Goal: Information Seeking & Learning: Learn about a topic

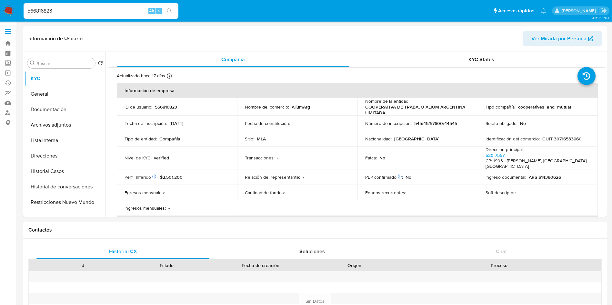
select select "10"
click at [84, 11] on input "566816823" at bounding box center [101, 11] width 155 height 8
click at [155, 14] on div "s" at bounding box center [158, 11] width 6 height 6
click at [168, 12] on icon "search-icon" at bounding box center [169, 10] width 5 height 5
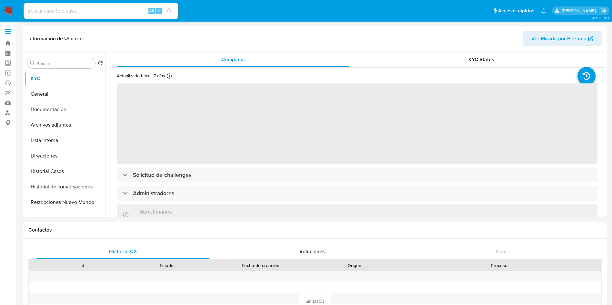
select select "10"
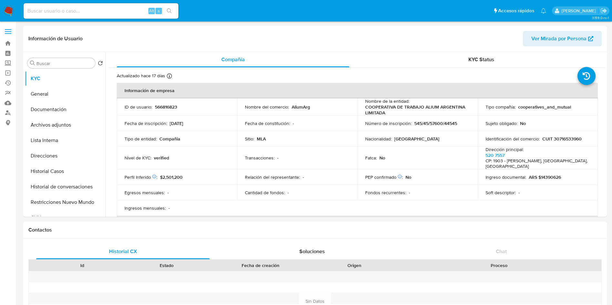
click at [130, 5] on div "Alt s" at bounding box center [101, 10] width 155 height 15
click at [134, 11] on input at bounding box center [101, 11] width 155 height 8
paste input "566816823"
type input "566816823"
click at [171, 11] on icon "search-icon" at bounding box center [169, 10] width 5 height 5
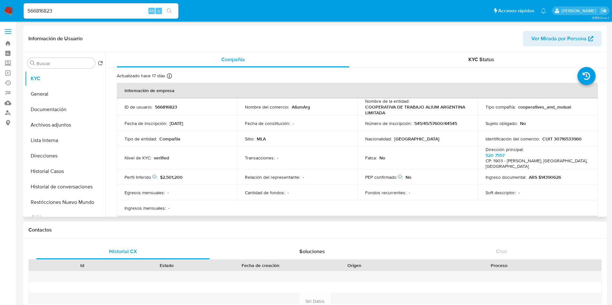
click at [553, 137] on p "CUIT 30716533960" at bounding box center [561, 139] width 39 height 6
copy p "30716533960"
drag, startPoint x: 365, startPoint y: 105, endPoint x: 392, endPoint y: 113, distance: 27.9
click at [392, 113] on p "COOPERATIVA DE TRABAJO ALIUM ARGENTINA LIMITADA" at bounding box center [416, 110] width 102 height 12
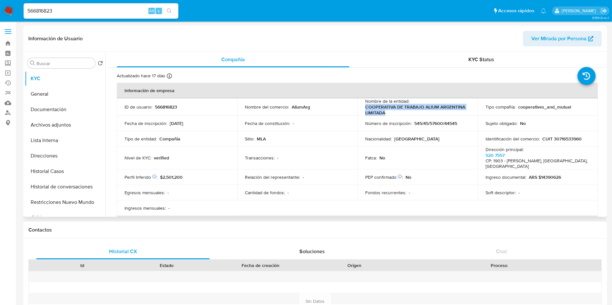
copy p "COOPERATIVA DE TRABAJO ALIUM ARGENTINA LIMITADA"
drag, startPoint x: 72, startPoint y: 171, endPoint x: 68, endPoint y: 176, distance: 6.5
click at [72, 170] on button "Historial Casos" at bounding box center [62, 171] width 75 height 15
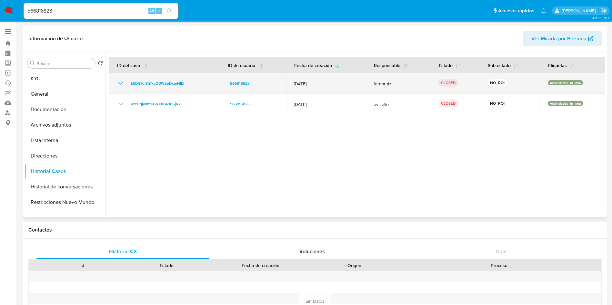
click at [152, 88] on td "L5DS7gIShTxcOBWEeDcmNIEl" at bounding box center [164, 83] width 111 height 21
click at [152, 86] on span "L5DS7gIShTxcOBWEeDcmNIEl" at bounding box center [157, 84] width 53 height 8
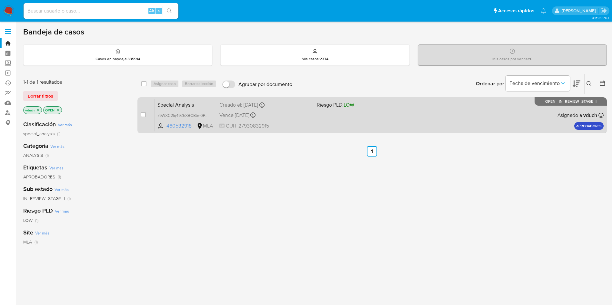
click at [418, 126] on div "Special Analysis 79WXC2lq49ZhXBCBtm0PB1IV 460532918 MLA Riesgo PLD: LOW Creado …" at bounding box center [379, 115] width 449 height 33
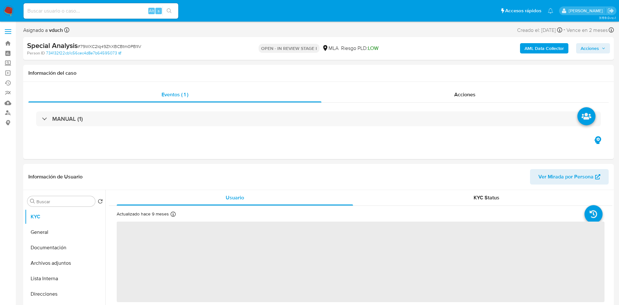
select select "10"
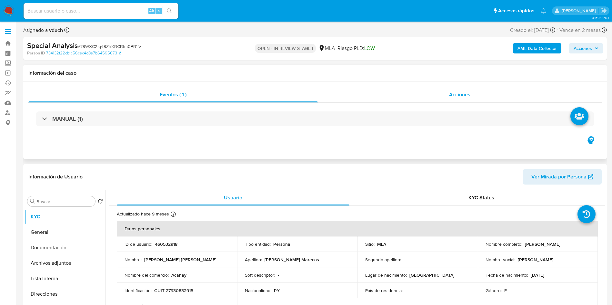
click at [450, 95] on span "Acciones" at bounding box center [459, 94] width 21 height 7
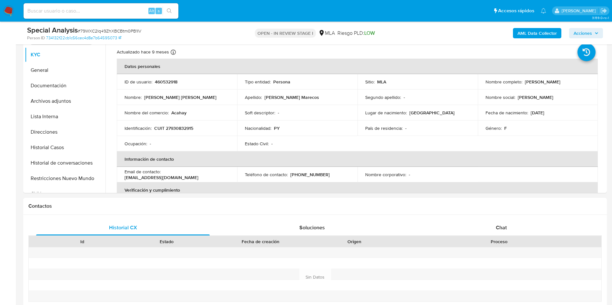
scroll to position [145, 0]
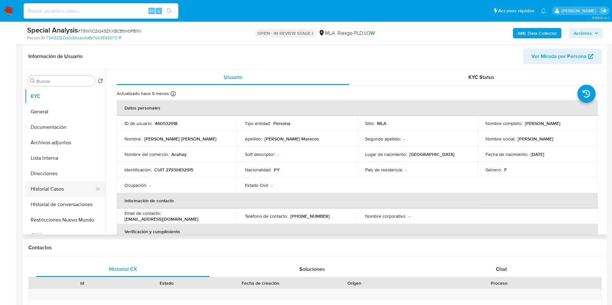
click at [54, 195] on button "Historial Casos" at bounding box center [62, 189] width 75 height 15
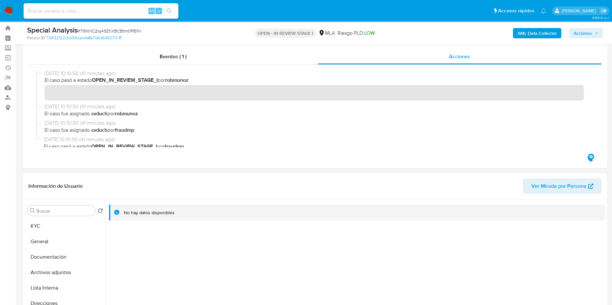
scroll to position [0, 0]
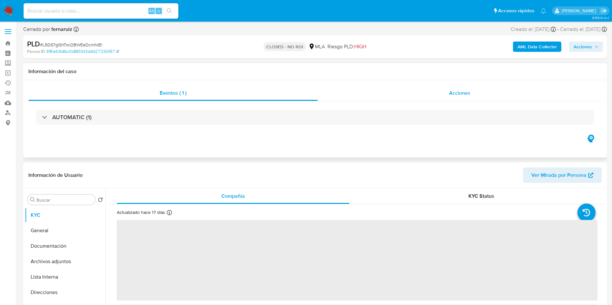
click at [462, 95] on span "Acciones" at bounding box center [459, 92] width 21 height 7
select select "10"
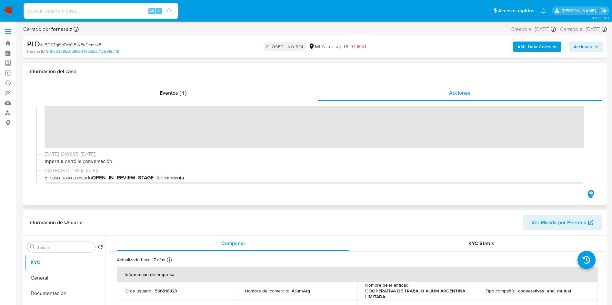
scroll to position [97, 0]
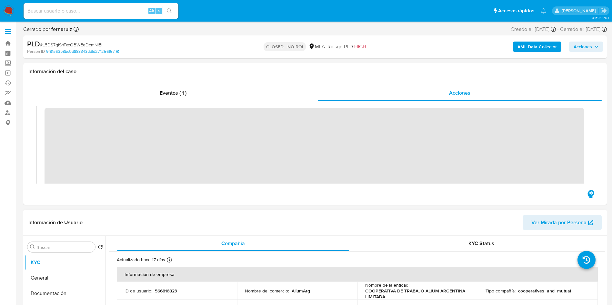
click at [316, 224] on header "Información de Usuario Ver Mirada por Persona" at bounding box center [314, 222] width 573 height 15
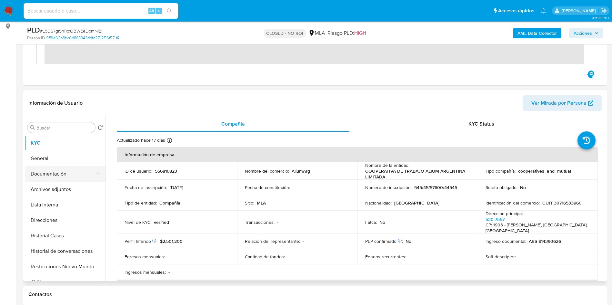
click at [51, 168] on button "Documentación" at bounding box center [62, 173] width 75 height 15
click at [43, 188] on button "Archivos adjuntos" at bounding box center [62, 189] width 75 height 15
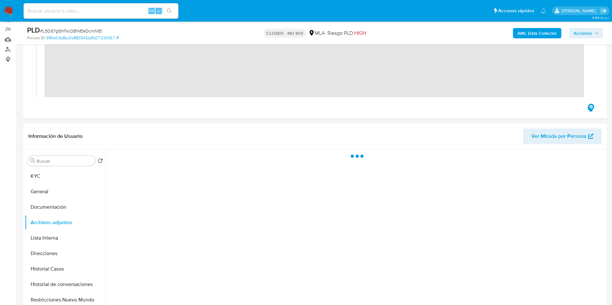
scroll to position [48, 0]
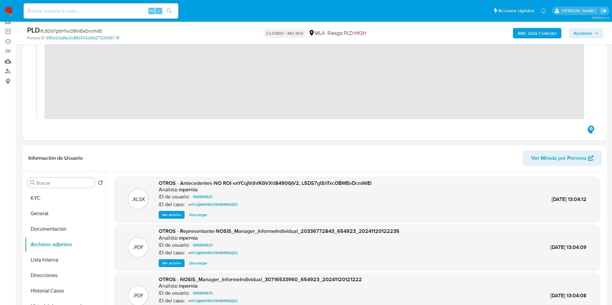
scroll to position [0, 0]
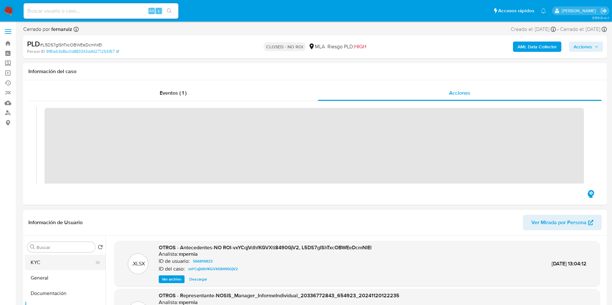
click at [51, 268] on button "KYC" at bounding box center [62, 262] width 75 height 15
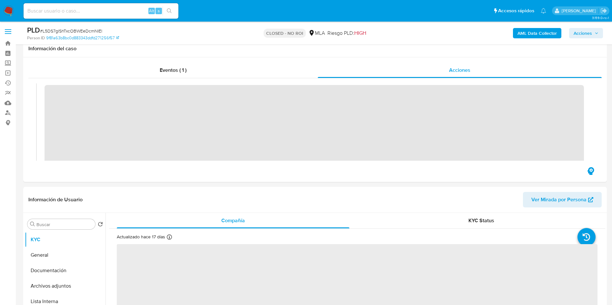
scroll to position [97, 0]
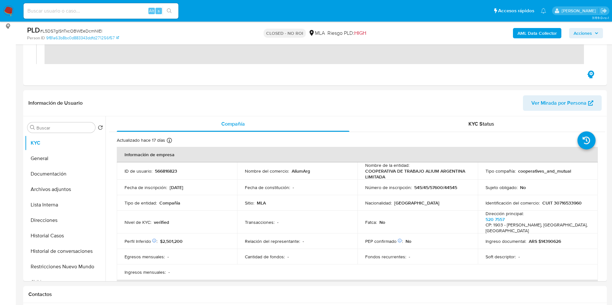
click at [107, 9] on input at bounding box center [101, 11] width 155 height 8
paste input "127699405"
type input "127699405"
click at [165, 7] on button "search-icon" at bounding box center [169, 10] width 13 height 9
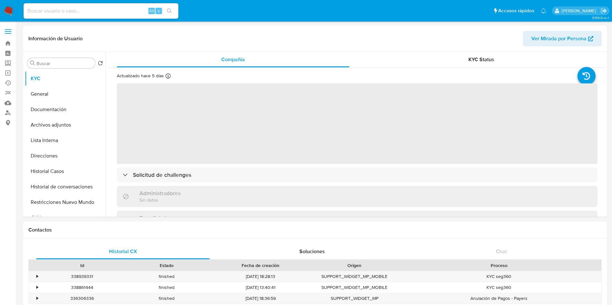
select select "10"
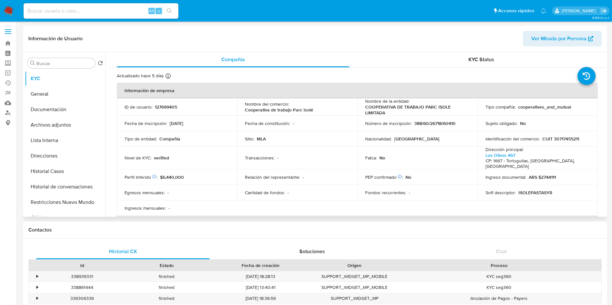
click at [562, 137] on p "CUIT 30717455211" at bounding box center [560, 139] width 37 height 6
copy p "30717455211"
click at [73, 165] on button "Historial Casos" at bounding box center [62, 171] width 75 height 15
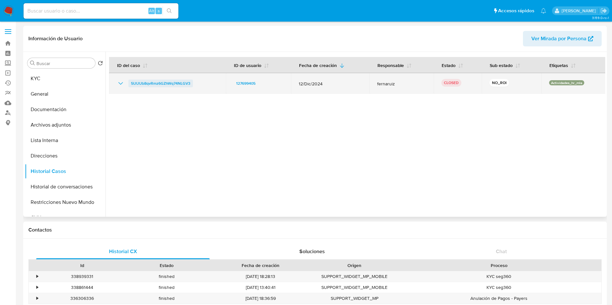
click at [154, 87] on span "5UUUb8qvRmz6GZhWq74NLGV3" at bounding box center [160, 84] width 59 height 8
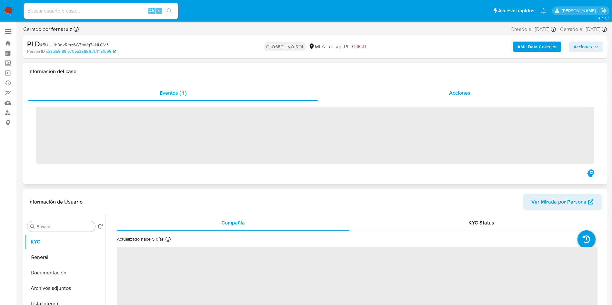
click at [437, 91] on div "Acciones" at bounding box center [460, 92] width 284 height 15
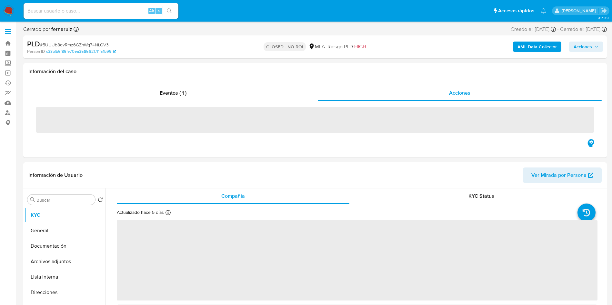
select select "10"
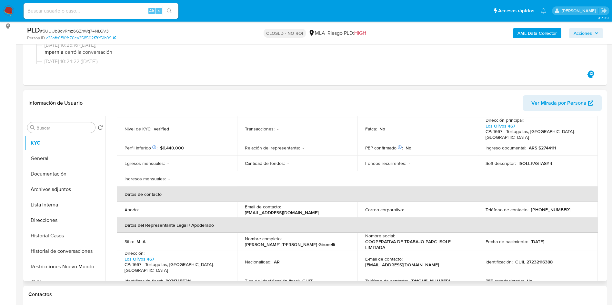
scroll to position [97, 0]
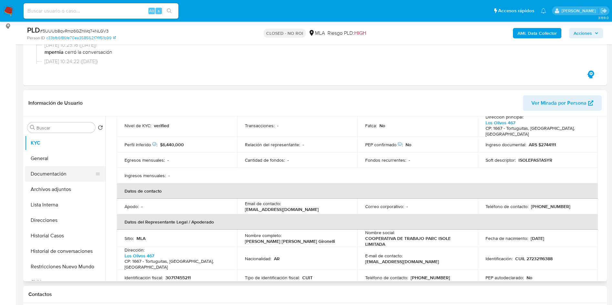
click at [77, 174] on button "Documentación" at bounding box center [62, 173] width 75 height 15
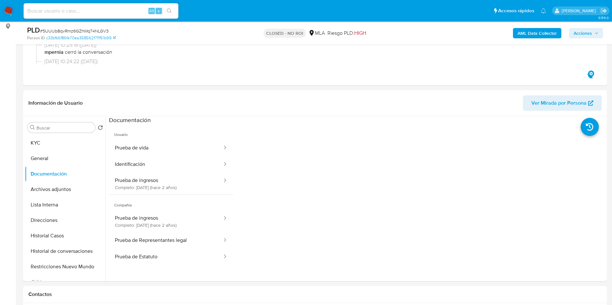
click at [85, 28] on span "# 5UUUb8qvRmz6GZhWq74NLGV3" at bounding box center [74, 31] width 69 height 6
click at [102, 15] on input at bounding box center [101, 11] width 155 height 8
paste input "758506674"
type input "758506674"
click at [170, 14] on button "search-icon" at bounding box center [169, 10] width 13 height 9
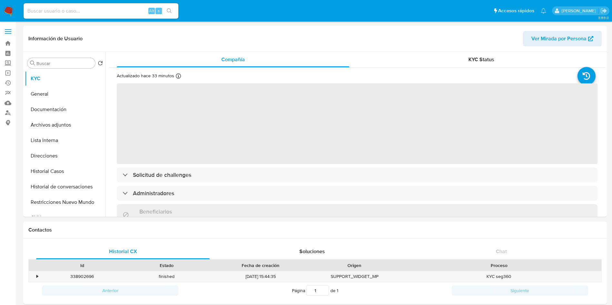
select select "10"
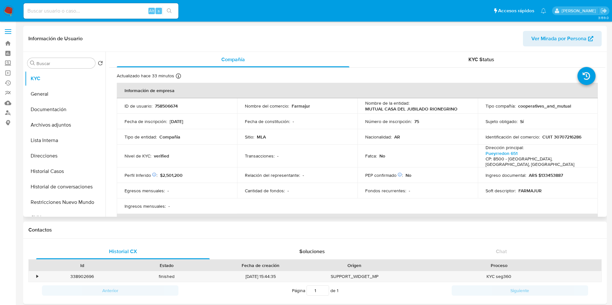
click at [326, 188] on div "Cantidad de fondos : -" at bounding box center [297, 191] width 105 height 6
click at [374, 110] on p "MUTUAL CASA DEL JUBILADO RIONEGRINO" at bounding box center [411, 109] width 92 height 6
click at [52, 170] on button "Historial Casos" at bounding box center [62, 171] width 75 height 15
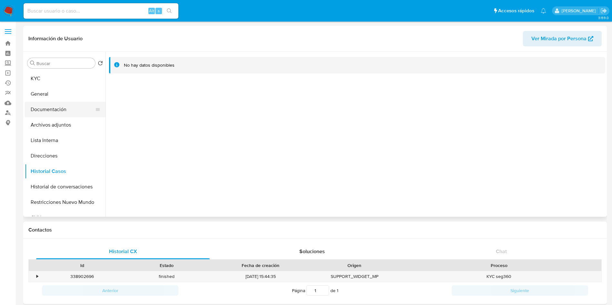
click at [58, 105] on button "Documentación" at bounding box center [62, 109] width 75 height 15
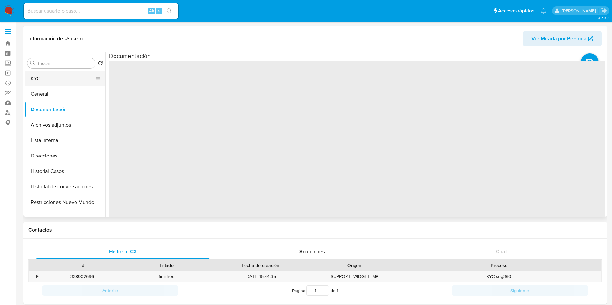
click at [66, 79] on button "KYC" at bounding box center [62, 78] width 75 height 15
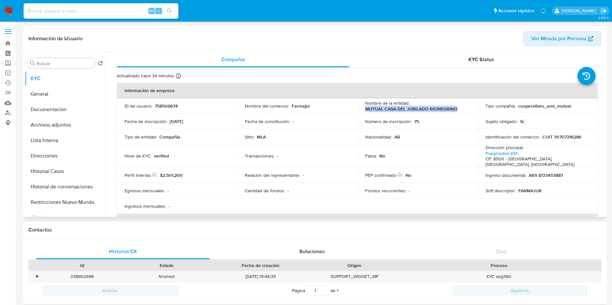
drag, startPoint x: 456, startPoint y: 108, endPoint x: 362, endPoint y: 113, distance: 93.6
click at [362, 113] on td "Nombre de la entidad : MUTUAL CASA DEL JUBILADO RIONEGRINO" at bounding box center [417, 105] width 120 height 15
copy p "MUTUAL CASA DEL JUBILADO RIONEGRINO"
click at [181, 172] on span "$2,501,200" at bounding box center [171, 175] width 23 height 6
click at [558, 137] on p "CUIT 30707216286" at bounding box center [561, 137] width 39 height 6
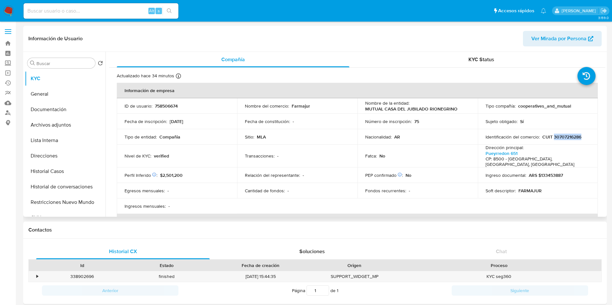
click at [558, 137] on p "CUIT 30707216286" at bounding box center [561, 137] width 39 height 6
copy p "30707216286"
drag, startPoint x: 364, startPoint y: 108, endPoint x: 460, endPoint y: 111, distance: 95.8
click at [460, 111] on div "Nombre de la entidad : MUTUAL CASA DEL JUBILADO RIONEGRINO" at bounding box center [417, 106] width 105 height 12
copy p "MUTUAL CASA DEL JUBILADO RIONEGRINO"
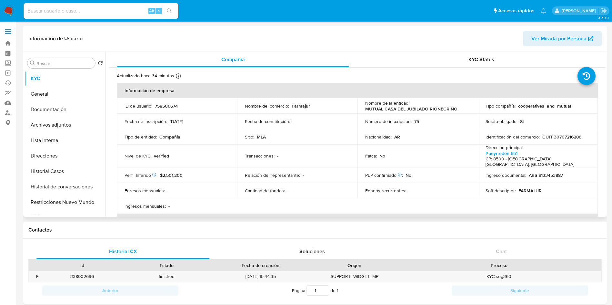
click at [384, 177] on td "PEP confirmado Obtenido de listas internas : No" at bounding box center [417, 175] width 120 height 15
click at [111, 13] on input at bounding box center [101, 11] width 155 height 8
paste input "540035299"
type input "540035299"
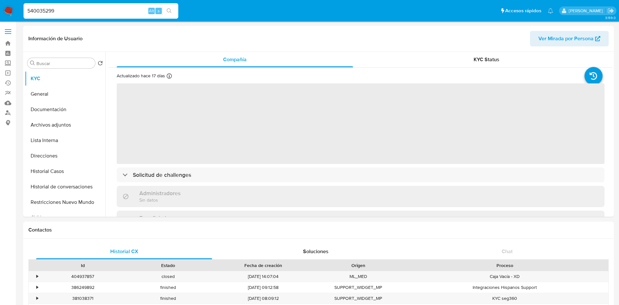
select select "10"
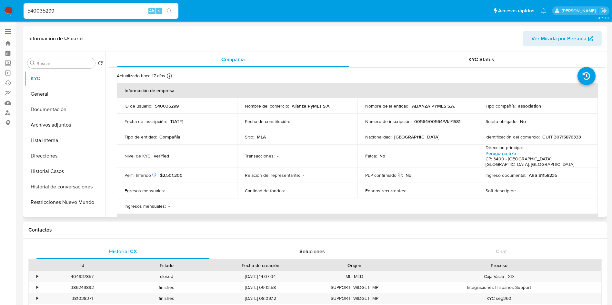
click at [568, 136] on p "CUIT 30715876333" at bounding box center [561, 137] width 39 height 6
click at [567, 136] on p "CUIT 30715876333" at bounding box center [561, 137] width 39 height 6
copy p "30715876333"
click at [71, 173] on button "Historial Casos" at bounding box center [62, 171] width 75 height 15
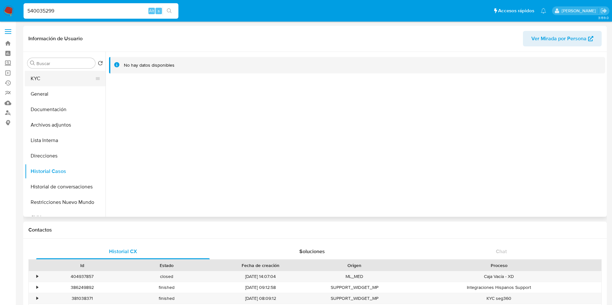
click at [57, 72] on button "KYC" at bounding box center [62, 78] width 75 height 15
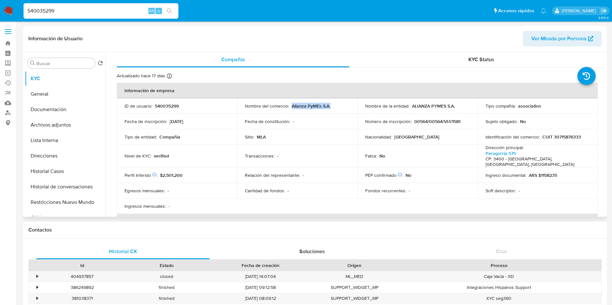
drag, startPoint x: 290, startPoint y: 106, endPoint x: 345, endPoint y: 106, distance: 55.2
click at [345, 106] on div "Nombre del comercio : Alianza PyMEs S.A." at bounding box center [297, 106] width 105 height 6
copy p "Alianza PyMEs S.A."
drag, startPoint x: 412, startPoint y: 104, endPoint x: 454, endPoint y: 106, distance: 42.7
click at [454, 106] on div "Nombre de la entidad : ALIANZA PYMES S.A." at bounding box center [417, 106] width 105 height 6
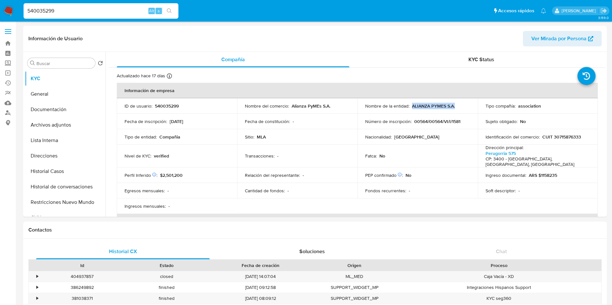
copy p "ALIANZA PYMES S.A."
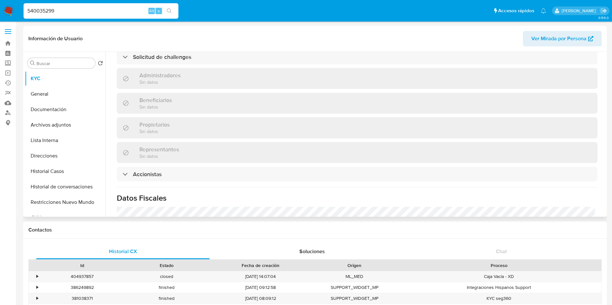
scroll to position [443, 0]
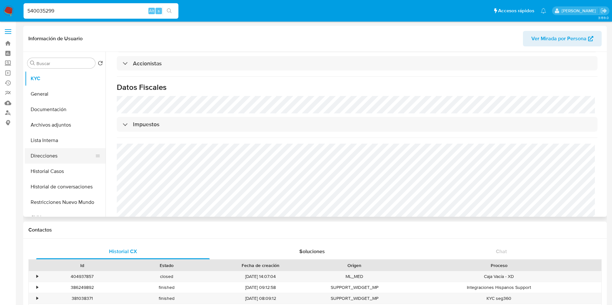
click at [62, 153] on button "Direcciones" at bounding box center [62, 155] width 75 height 15
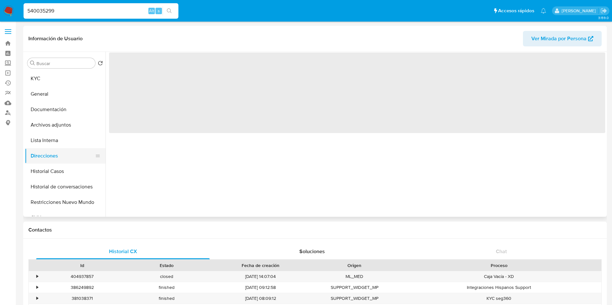
scroll to position [0, 0]
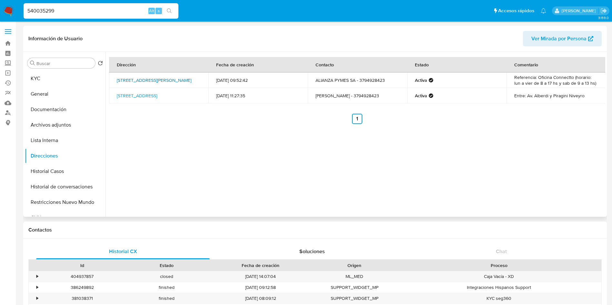
click at [170, 80] on link "Avenida 9 De Julio 3287, Resistencia, Chaco, 3508, Argentina 3287" at bounding box center [154, 80] width 75 height 6
click at [92, 8] on input "540035299" at bounding box center [101, 11] width 155 height 8
paste input "161034550"
click at [176, 9] on input "161034550" at bounding box center [101, 11] width 155 height 8
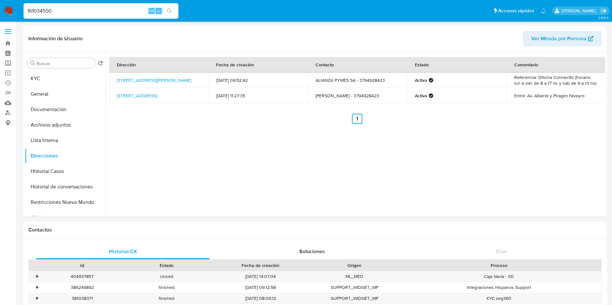
type input "161034550"
click at [170, 10] on icon "search-icon" at bounding box center [169, 10] width 5 height 5
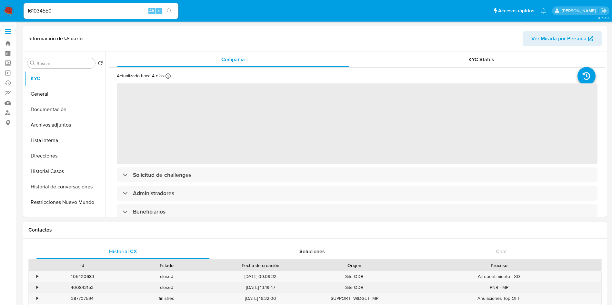
select select "10"
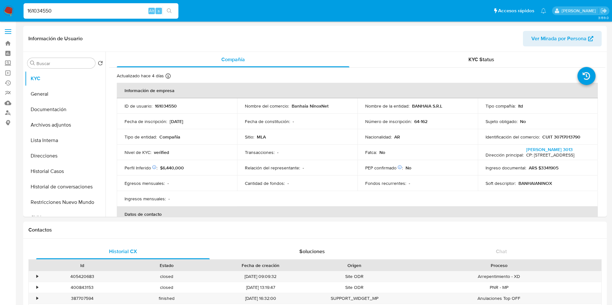
click at [107, 12] on input "161034550" at bounding box center [101, 11] width 155 height 8
click at [564, 136] on p "CUIT 30717013790" at bounding box center [561, 137] width 38 height 6
copy p "30717013790"
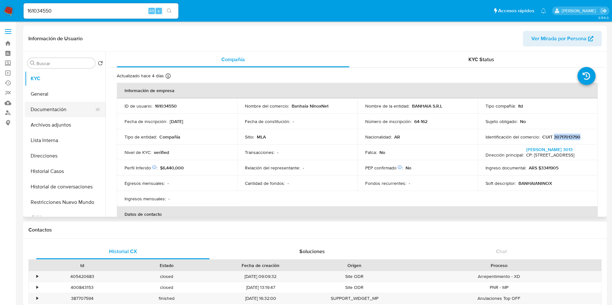
click at [52, 109] on button "Documentación" at bounding box center [62, 109] width 75 height 15
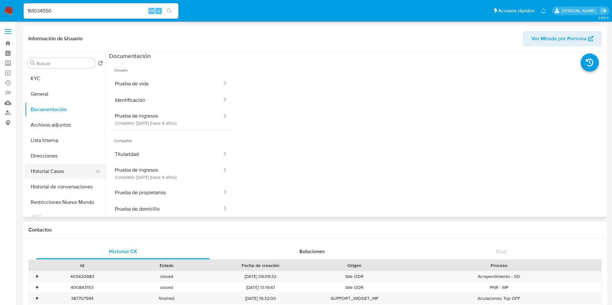
click at [82, 165] on button "Historial Casos" at bounding box center [62, 171] width 75 height 15
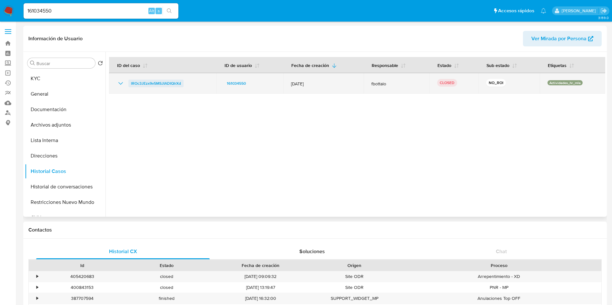
click at [154, 82] on span "lROc3JEzx9v5MSJIADIQlrXd" at bounding box center [156, 84] width 50 height 8
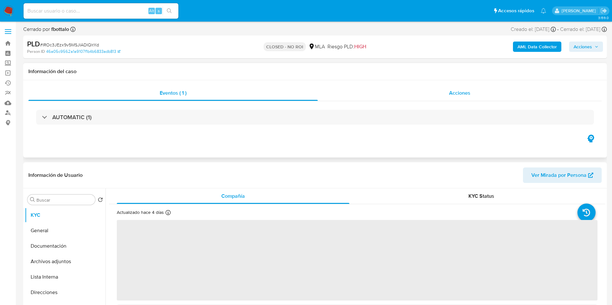
click at [482, 90] on div "Acciones" at bounding box center [460, 92] width 284 height 15
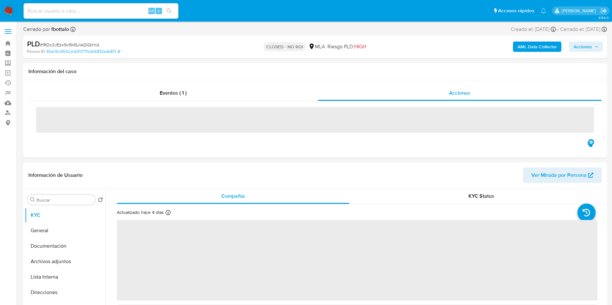
select select "10"
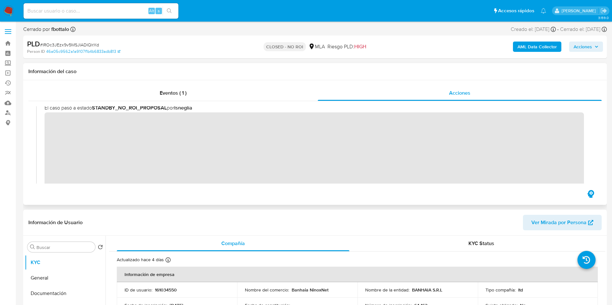
click at [350, 65] on div "Información del caso" at bounding box center [314, 71] width 583 height 17
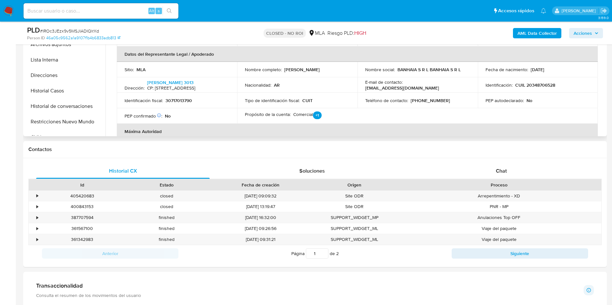
scroll to position [97, 0]
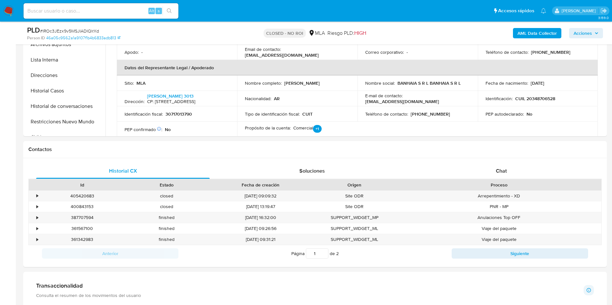
click at [122, 12] on input at bounding box center [101, 11] width 155 height 8
paste input "1689865357"
type input "1689865357"
click at [176, 8] on button "search-icon" at bounding box center [169, 10] width 13 height 9
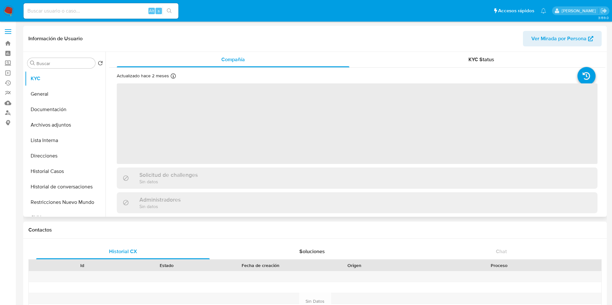
select select "10"
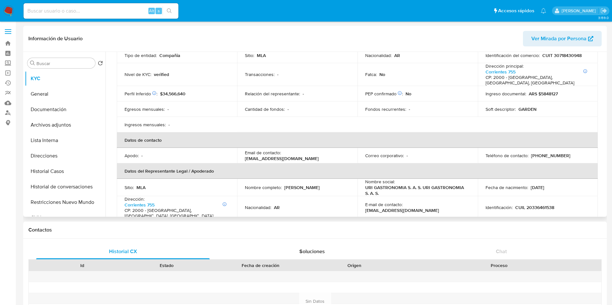
scroll to position [97, 0]
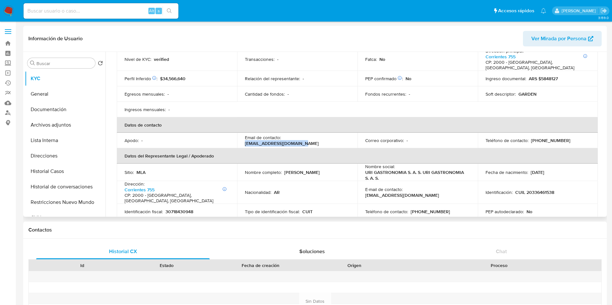
drag, startPoint x: 283, startPoint y: 134, endPoint x: 343, endPoint y: 134, distance: 59.3
click at [343, 135] on div "Email de contacto : urigastronomia@gmail.com" at bounding box center [297, 141] width 105 height 12
copy p "urigastronomia@gmail.com"
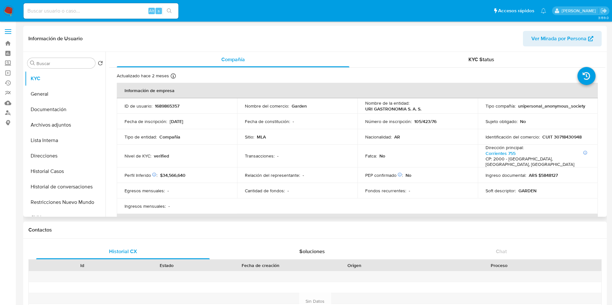
click at [216, 153] on div "Nivel de KYC : verified" at bounding box center [176, 156] width 105 height 6
click at [159, 105] on p "1689865357" at bounding box center [167, 106] width 25 height 6
copy p "1689865357"
click at [125, 19] on div "Alt s" at bounding box center [101, 11] width 155 height 18
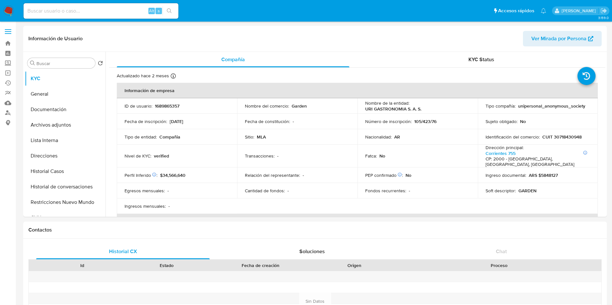
click at [128, 14] on input at bounding box center [101, 11] width 155 height 8
paste input "213622836"
type input "213622836"
click at [172, 10] on icon "search-icon" at bounding box center [169, 10] width 5 height 5
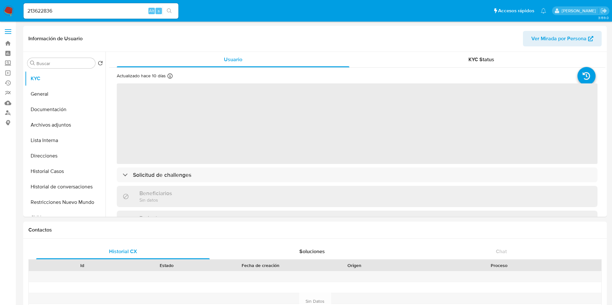
select select "10"
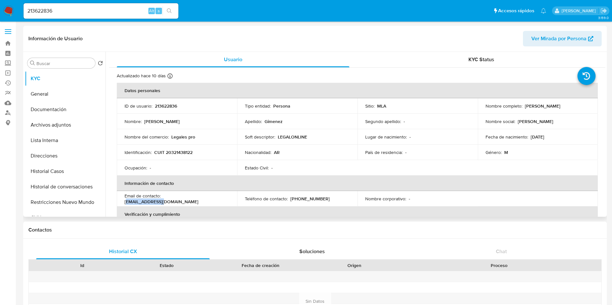
drag, startPoint x: 164, startPoint y: 200, endPoint x: 202, endPoint y: 200, distance: 37.1
click at [198, 200] on p "gagestudio@hotmail.com" at bounding box center [161, 202] width 74 height 6
click at [184, 200] on p "gagestudio@hotmail.com" at bounding box center [161, 202] width 74 height 6
drag, startPoint x: 164, startPoint y: 199, endPoint x: 218, endPoint y: 199, distance: 53.9
click at [218, 199] on div "Email de contacto : gagestudio@hotmail.com" at bounding box center [176, 199] width 105 height 12
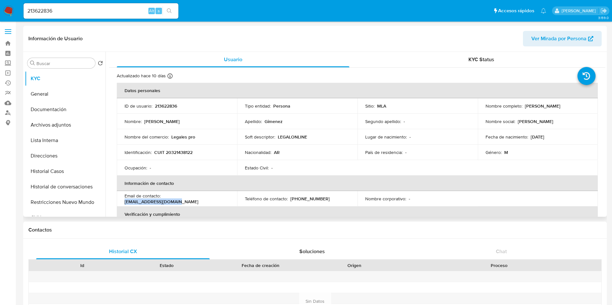
copy p "gagestudio@hotmail.com"
click at [113, 7] on input "213622836" at bounding box center [101, 11] width 155 height 8
paste input "159265794"
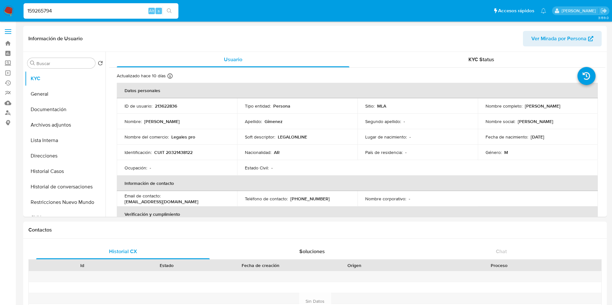
type input "159265794"
click at [167, 4] on div "159265794 Alt s" at bounding box center [101, 10] width 155 height 15
click at [167, 8] on button "search-icon" at bounding box center [169, 10] width 13 height 9
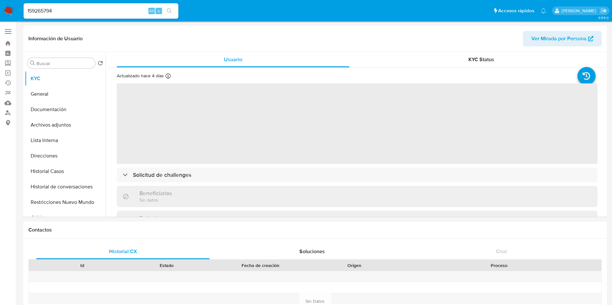
select select "10"
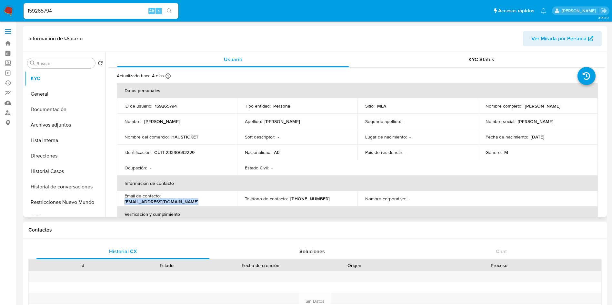
drag, startPoint x: 164, startPoint y: 196, endPoint x: 236, endPoint y: 200, distance: 72.3
click at [236, 200] on tr "Email de contacto : kolo900mb@gmail.com Teléfono de contacto : (11) 21818692 No…" at bounding box center [357, 198] width 481 height 15
copy p "kolo900mb@gmail.com"
click at [98, 7] on input "159265794" at bounding box center [101, 11] width 155 height 8
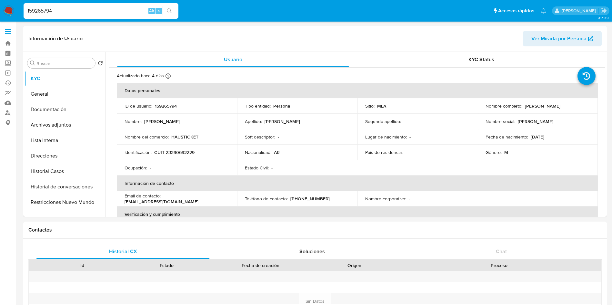
paste input "24162932"
type input "124162932"
click at [175, 15] on div "124162932 Alt s" at bounding box center [101, 10] width 155 height 15
click at [171, 14] on button "search-icon" at bounding box center [169, 10] width 13 height 9
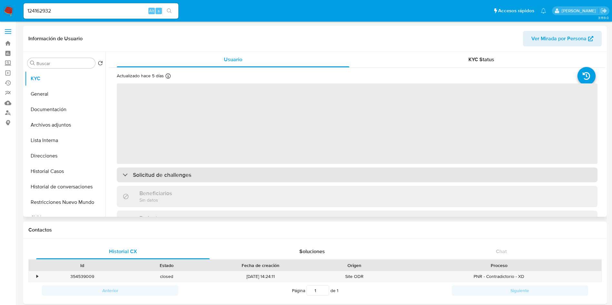
select select "10"
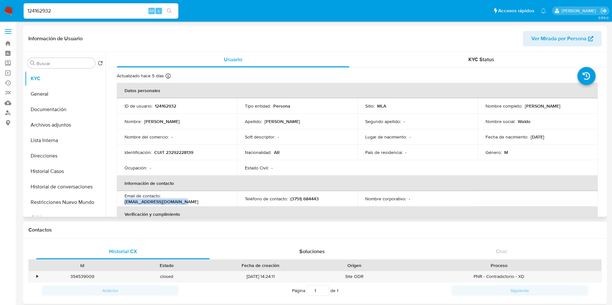
drag, startPoint x: 164, startPoint y: 200, endPoint x: 222, endPoint y: 201, distance: 57.4
click at [222, 201] on div "Email de contacto : waldobarroso@hotmail.com" at bounding box center [176, 199] width 105 height 12
click at [105, 12] on input "124162932" at bounding box center [101, 11] width 155 height 8
paste input "817956227"
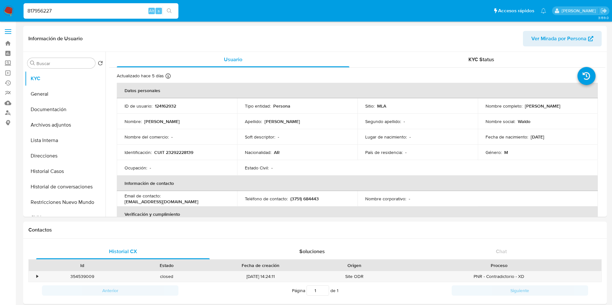
type input "817956227"
click at [174, 10] on button "search-icon" at bounding box center [169, 10] width 13 height 9
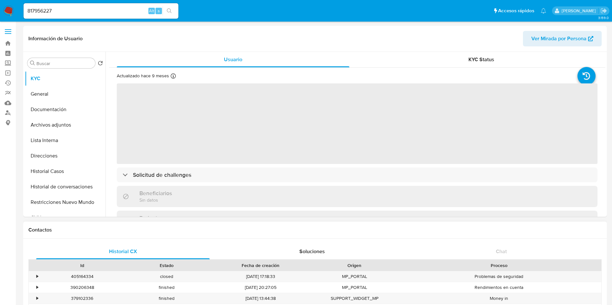
select select "10"
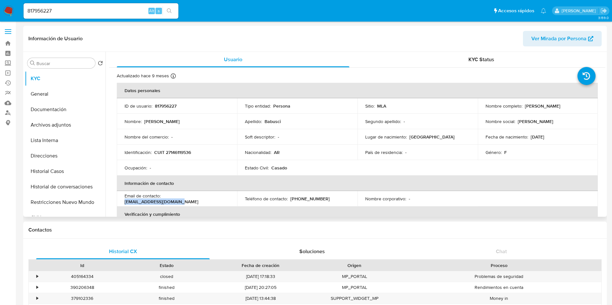
drag, startPoint x: 164, startPoint y: 202, endPoint x: 227, endPoint y: 199, distance: 63.6
click at [227, 199] on div "Email de contacto : rosanalafalce@gmail.com" at bounding box center [176, 199] width 105 height 12
copy p "rosanalafalce@gmail.com"
click at [109, 7] on input "817956227" at bounding box center [101, 11] width 155 height 8
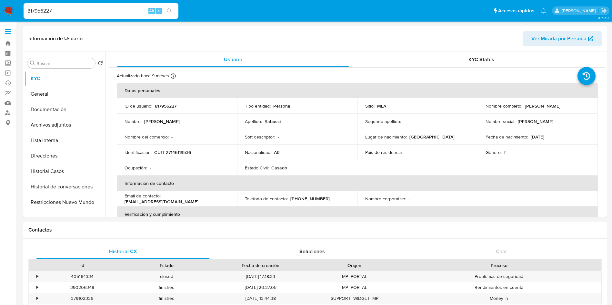
paste input "195894321"
click at [162, 12] on input "195894321" at bounding box center [101, 11] width 155 height 8
type input "195894321"
click at [164, 13] on button "search-icon" at bounding box center [169, 10] width 13 height 9
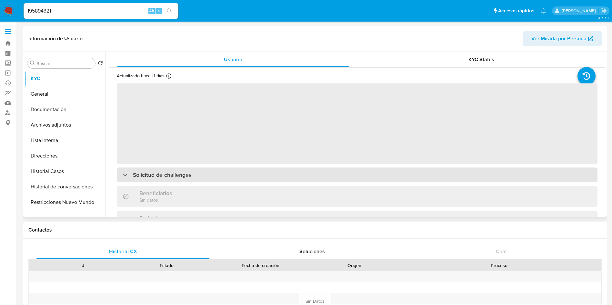
select select "10"
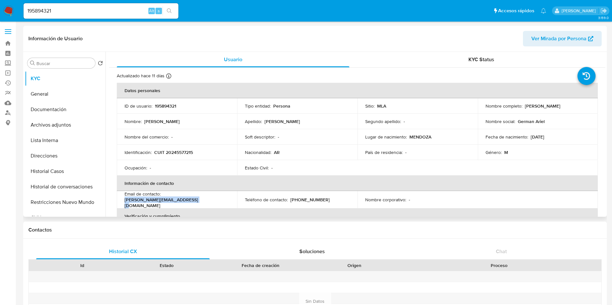
drag, startPoint x: 125, startPoint y: 203, endPoint x: 197, endPoint y: 201, distance: 72.6
click at [197, 201] on div "Email de contacto : torres.german.ariel1@gmail.com" at bounding box center [176, 199] width 105 height 17
copy p "torres.german.ariel1@gmail.com"
select select "10"
drag, startPoint x: 170, startPoint y: 152, endPoint x: 192, endPoint y: 152, distance: 21.9
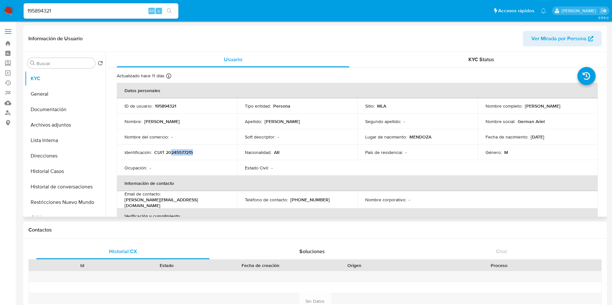
click at [192, 152] on p "CUIT 20245577215" at bounding box center [173, 153] width 39 height 6
copy p "245577215"
drag, startPoint x: 174, startPoint y: 165, endPoint x: 169, endPoint y: 154, distance: 12.1
click at [177, 165] on div "Ocupación : -" at bounding box center [176, 168] width 105 height 6
click at [171, 149] on td "Identificación : CUIT 20245577215" at bounding box center [177, 152] width 120 height 15
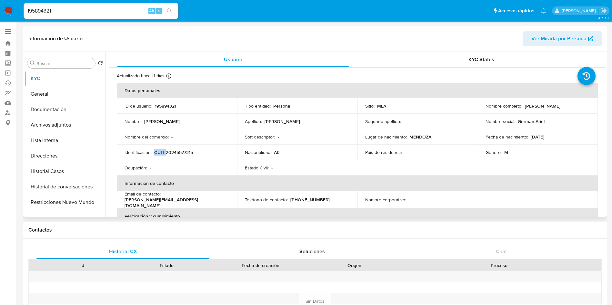
click at [171, 149] on td "Identificación : CUIT 20245577215" at bounding box center [177, 152] width 120 height 15
click at [189, 151] on p "CUIT 20245577215" at bounding box center [173, 153] width 39 height 6
copy p "20245577215"
click at [80, 11] on input "195894321" at bounding box center [101, 11] width 155 height 8
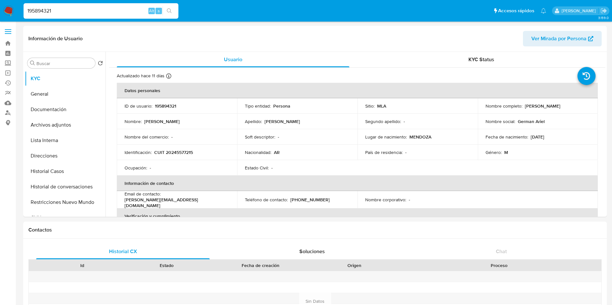
click at [80, 11] on input "195894321" at bounding box center [101, 11] width 155 height 8
paste input "3345336"
type input "33453361"
click at [154, 8] on div "Alt" at bounding box center [151, 11] width 6 height 6
click at [164, 12] on button "search-icon" at bounding box center [169, 10] width 13 height 9
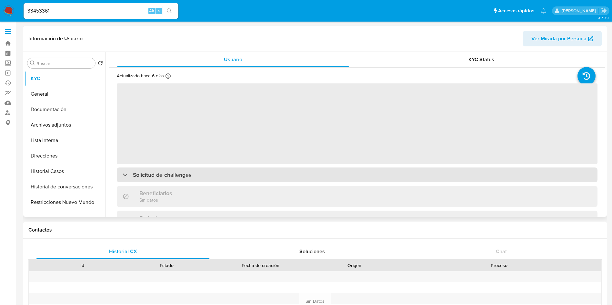
select select "10"
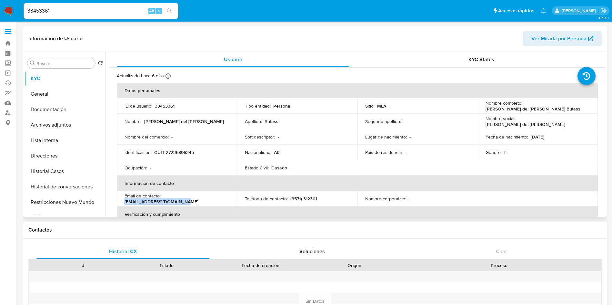
drag, startPoint x: 164, startPoint y: 201, endPoint x: 235, endPoint y: 205, distance: 71.1
click at [235, 205] on td "Email de contacto : maritabutassi@hotmail.com" at bounding box center [177, 198] width 120 height 15
copy p "maritabutassi@hotmail.com"
click at [109, 18] on div "33453361 Alt s" at bounding box center [101, 10] width 155 height 15
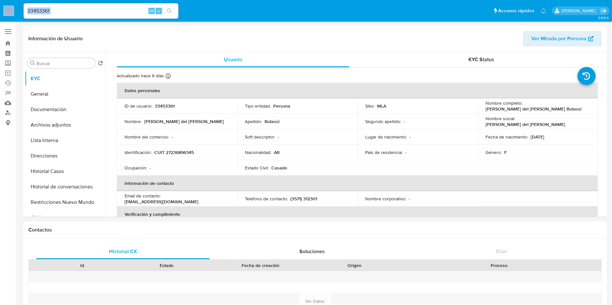
click at [114, 10] on input "33453361" at bounding box center [101, 11] width 155 height 8
paste input "92995474"
type input "92995474"
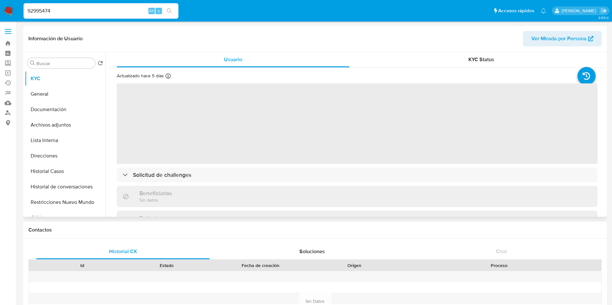
select select "10"
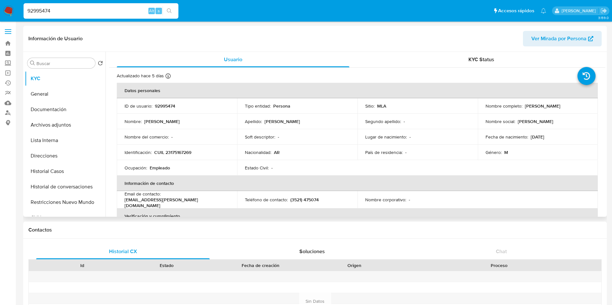
scroll to position [48, 0]
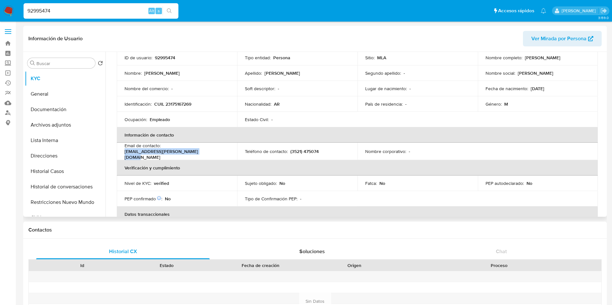
drag, startPoint x: 124, startPoint y: 153, endPoint x: 198, endPoint y: 154, distance: 74.5
click at [198, 154] on td "Email de contacto : franciscoignacio.peralta@gmail.com" at bounding box center [177, 151] width 120 height 17
copy p "franciscoignacio.peralta@gmail.com"
click at [92, 12] on input "92995474" at bounding box center [101, 11] width 155 height 8
click at [143, 11] on input "92995474" at bounding box center [101, 11] width 155 height 8
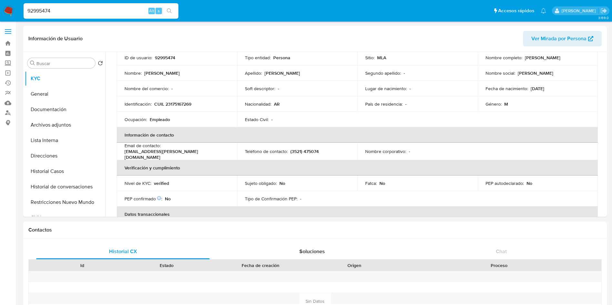
click at [143, 11] on input "92995474" at bounding box center [101, 11] width 155 height 8
paste input "1140008811"
type input "1140008811"
click at [171, 10] on icon "search-icon" at bounding box center [169, 10] width 5 height 5
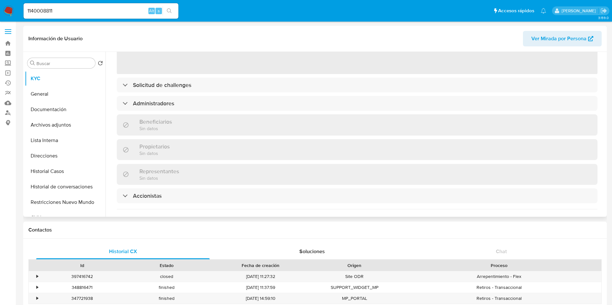
scroll to position [97, 0]
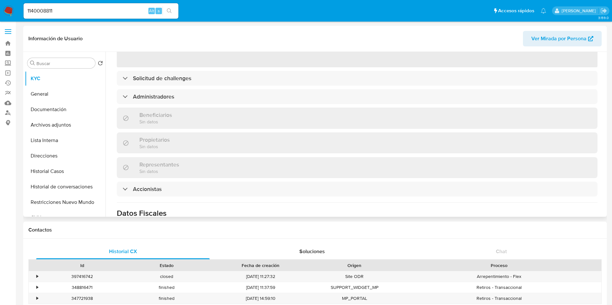
select select "10"
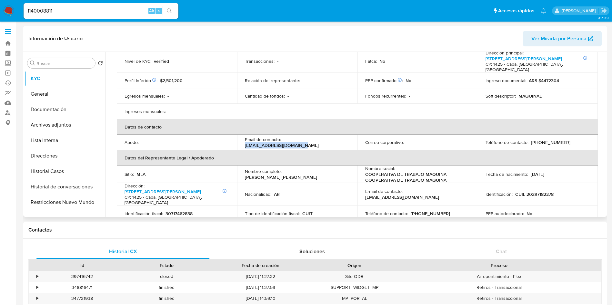
drag, startPoint x: 283, startPoint y: 136, endPoint x: 347, endPoint y: 137, distance: 64.2
click at [347, 137] on div "Email de contacto : maquinalabasto@gmail.com" at bounding box center [297, 143] width 105 height 12
copy p "maquinalabasto@gmail.com"
click at [104, 12] on input "1140008811" at bounding box center [101, 11] width 155 height 8
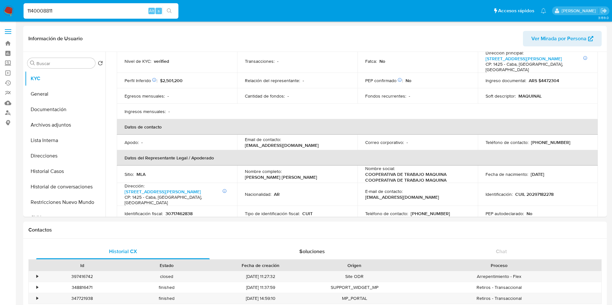
paste input "59265794"
type input "159265794"
click at [175, 13] on button "search-icon" at bounding box center [169, 10] width 13 height 9
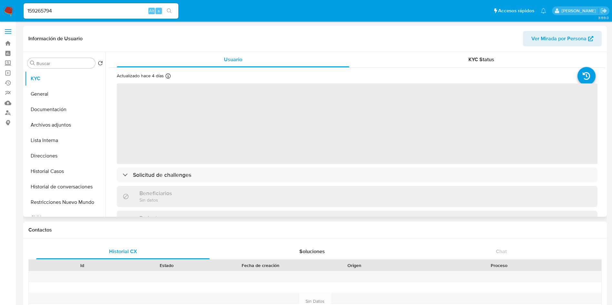
select select "10"
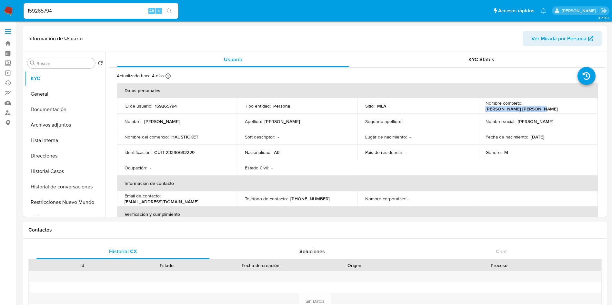
drag, startPoint x: 523, startPoint y: 109, endPoint x: 594, endPoint y: 109, distance: 70.3
click at [594, 109] on td "Nombre completo : Esteban Francisco Lopez" at bounding box center [538, 105] width 120 height 15
copy p "Esteban Francisco Lopez"
click at [105, 14] on input "159265794" at bounding box center [101, 11] width 155 height 8
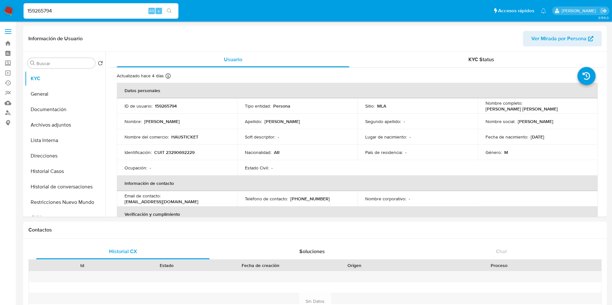
paste input "24162932"
type input "124162932"
click at [173, 8] on button "search-icon" at bounding box center [169, 10] width 13 height 9
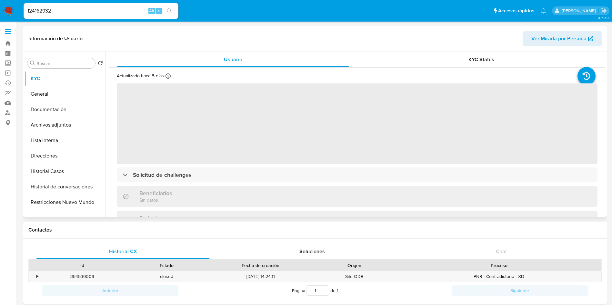
select select "10"
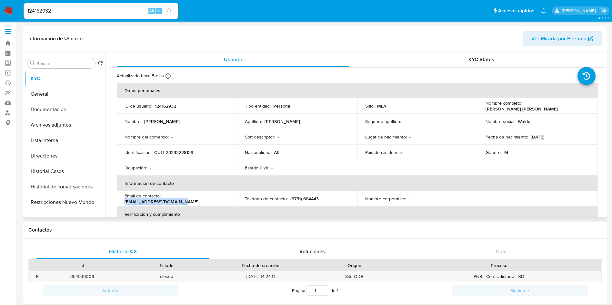
drag, startPoint x: 164, startPoint y: 197, endPoint x: 223, endPoint y: 197, distance: 58.7
click at [223, 197] on div "Email de contacto : waldobarroso@hotmail.com" at bounding box center [176, 199] width 105 height 12
copy p "waldobarroso@hotmail.com"
click at [97, 15] on input "124162932" at bounding box center [101, 11] width 155 height 8
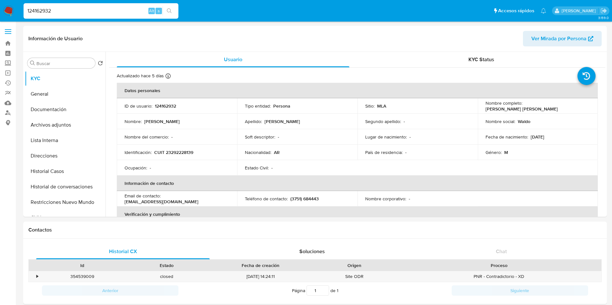
paste input "437679105"
type input "437679105"
click at [174, 15] on div "437679105 Alt s" at bounding box center [101, 10] width 155 height 15
click at [169, 14] on button "search-icon" at bounding box center [169, 10] width 13 height 9
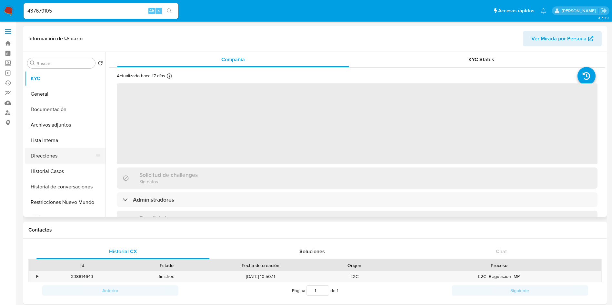
click at [79, 161] on button "Direcciones" at bounding box center [62, 155] width 75 height 15
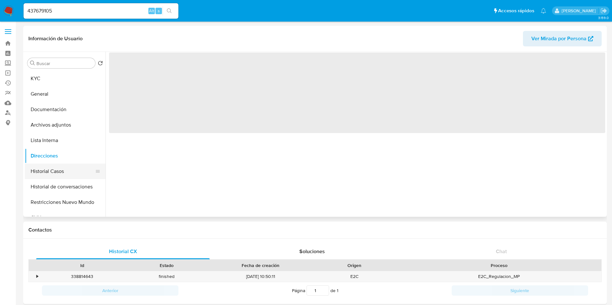
click at [75, 169] on button "Historial Casos" at bounding box center [62, 171] width 75 height 15
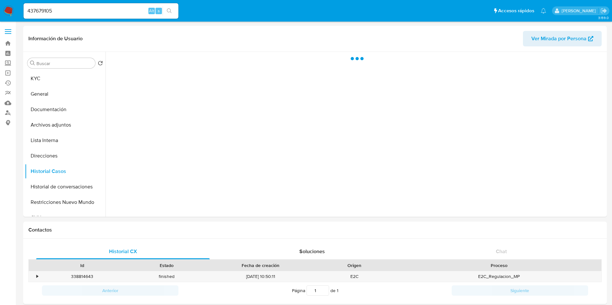
select select "10"
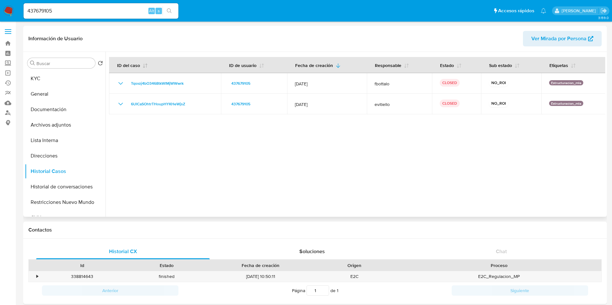
drag, startPoint x: 165, startPoint y: 130, endPoint x: 140, endPoint y: 62, distance: 72.0
click at [165, 130] on div at bounding box center [355, 134] width 500 height 165
click at [126, 7] on input "437679105" at bounding box center [101, 11] width 155 height 8
drag, startPoint x: 126, startPoint y: 7, endPoint x: 142, endPoint y: 9, distance: 15.9
click at [126, 7] on input "437679105" at bounding box center [101, 11] width 155 height 8
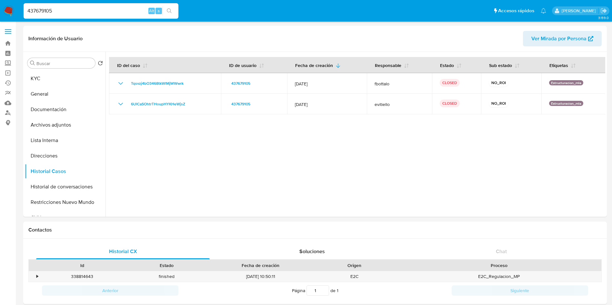
paste input "71195198"
type input "471195198"
click at [172, 9] on icon "search-icon" at bounding box center [169, 10] width 5 height 5
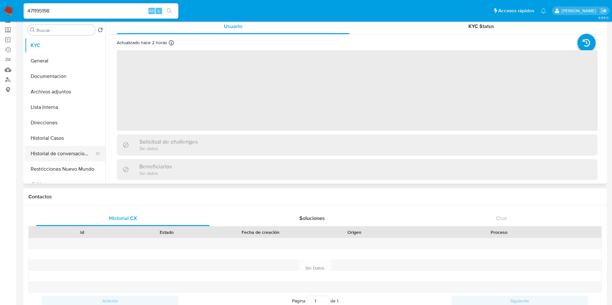
scroll to position [48, 0]
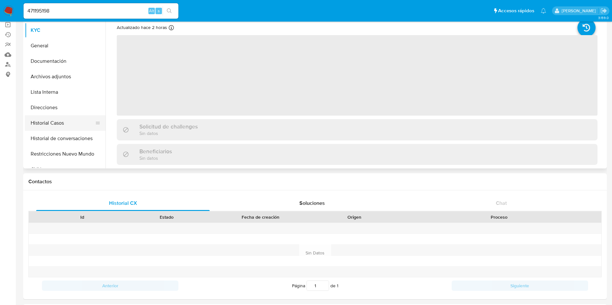
click at [53, 116] on button "Historial Casos" at bounding box center [62, 122] width 75 height 15
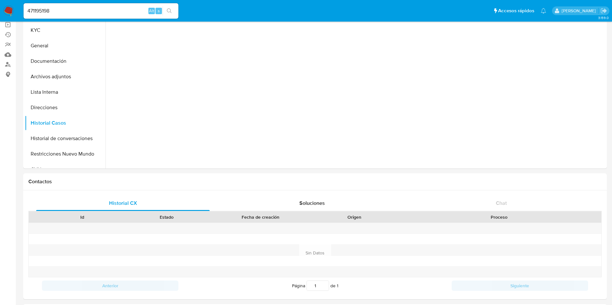
select select "10"
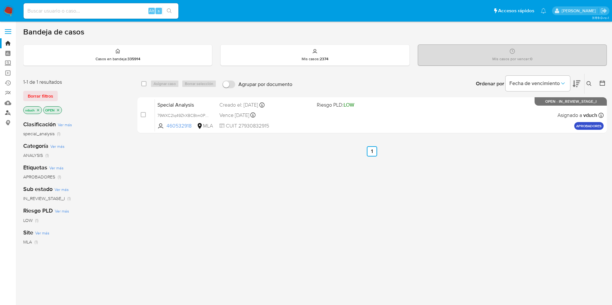
click at [7, 116] on link "Buscador de personas" at bounding box center [38, 113] width 77 height 10
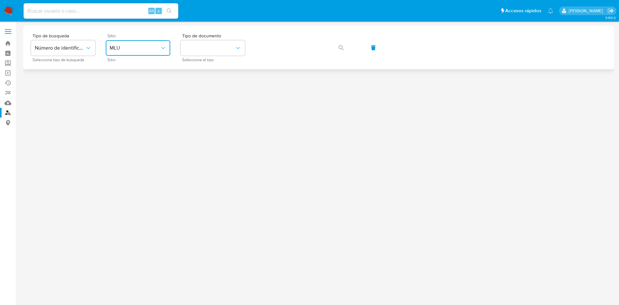
click at [152, 50] on span "MLU" at bounding box center [135, 48] width 50 height 6
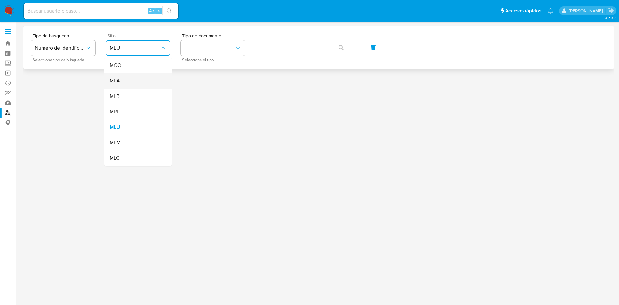
click at [140, 79] on div "MLA" at bounding box center [136, 80] width 53 height 15
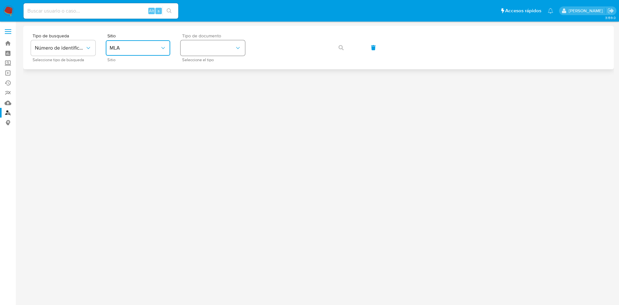
drag, startPoint x: 209, startPoint y: 43, endPoint x: 207, endPoint y: 50, distance: 7.0
click at [209, 43] on button "identificationType" at bounding box center [213, 47] width 65 height 15
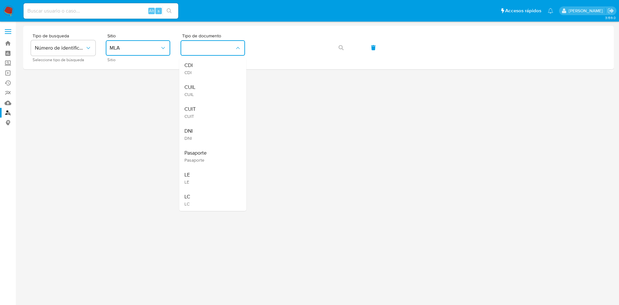
click at [200, 109] on div "CUIT CUIT" at bounding box center [210, 113] width 53 height 22
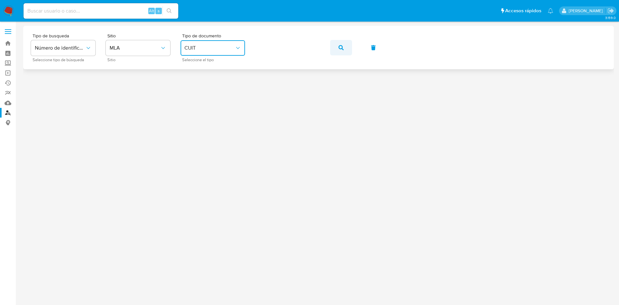
click at [342, 45] on icon "button" at bounding box center [341, 47] width 5 height 5
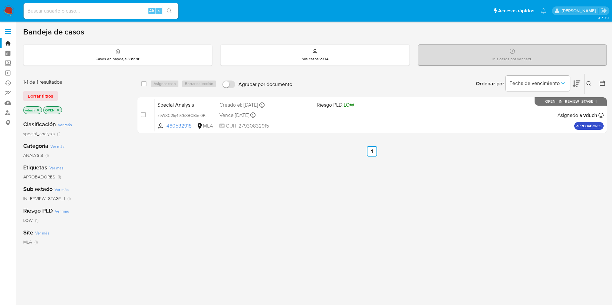
click at [218, 248] on div "select-all-cases-checkbox Asignar caso Borrar selección Agrupar por documento O…" at bounding box center [371, 220] width 469 height 292
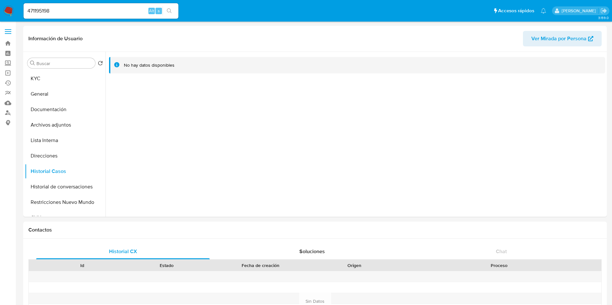
select select "10"
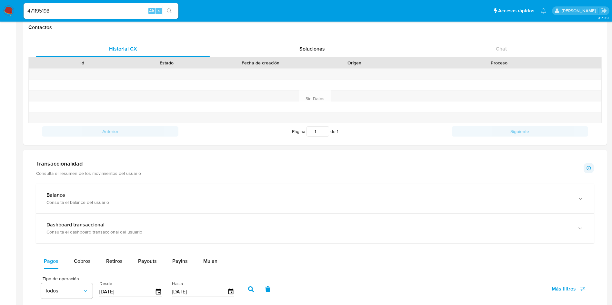
scroll to position [216, 0]
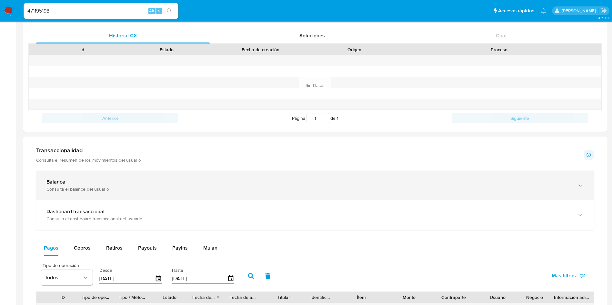
click at [583, 188] on icon "button" at bounding box center [580, 186] width 6 height 6
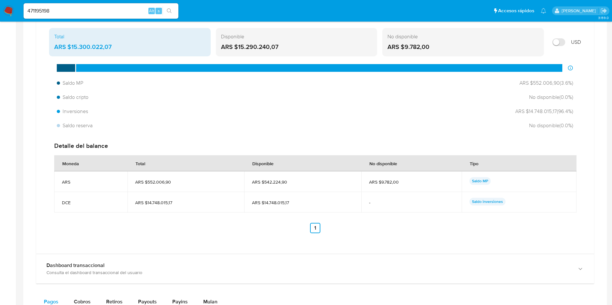
scroll to position [410, 0]
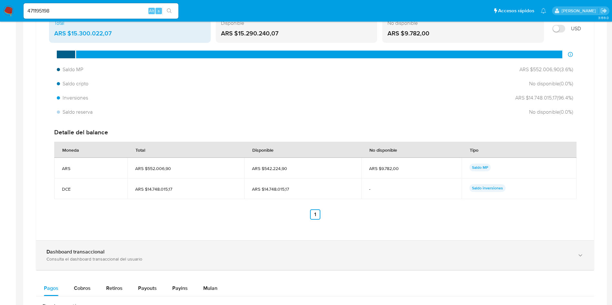
click at [581, 247] on div "Dashboard transaccional Consulta el dashboard transaccional del usuario" at bounding box center [315, 255] width 558 height 29
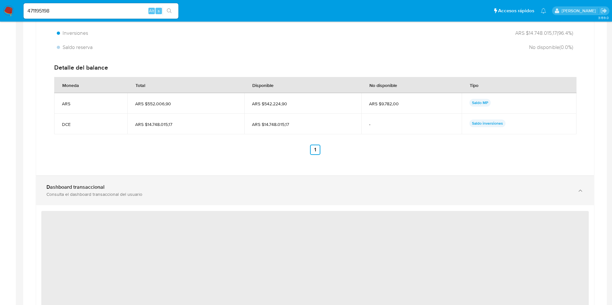
scroll to position [458, 0]
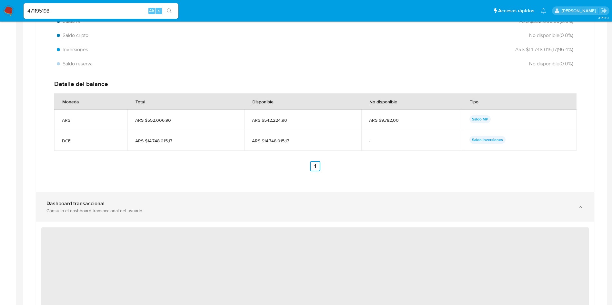
click at [568, 203] on div "Dashboard transaccional" at bounding box center [308, 204] width 524 height 6
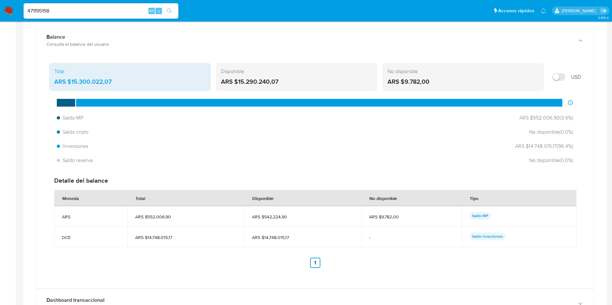
scroll to position [313, 0]
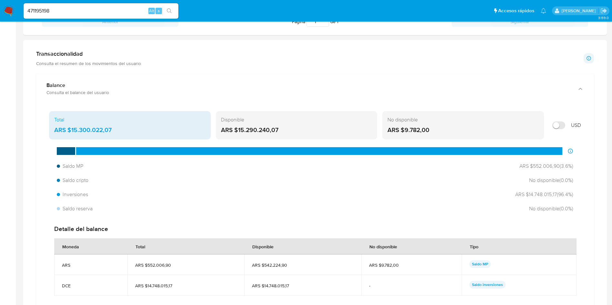
click at [561, 126] on input "Mostrar en USD" at bounding box center [558, 126] width 13 height 8
click at [562, 125] on input "Mostrar en USD" at bounding box center [558, 126] width 13 height 8
click at [560, 129] on input "Mostrar en USD" at bounding box center [558, 126] width 13 height 8
click at [559, 127] on input "Mostrar en USD" at bounding box center [558, 126] width 13 height 8
checkbox input "false"
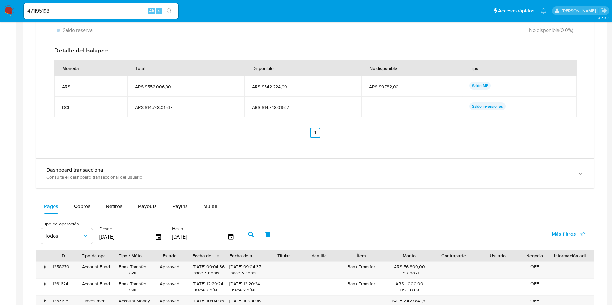
scroll to position [506, 0]
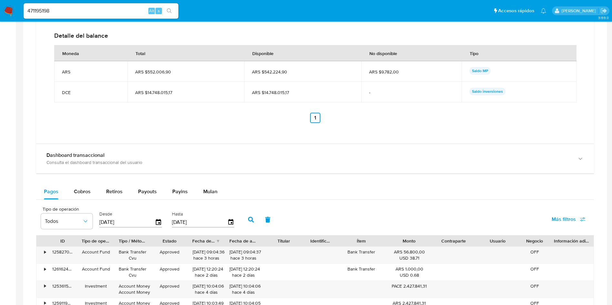
click at [258, 149] on div "Dashboard transaccional Consulta el dashboard transaccional del usuario" at bounding box center [315, 158] width 558 height 29
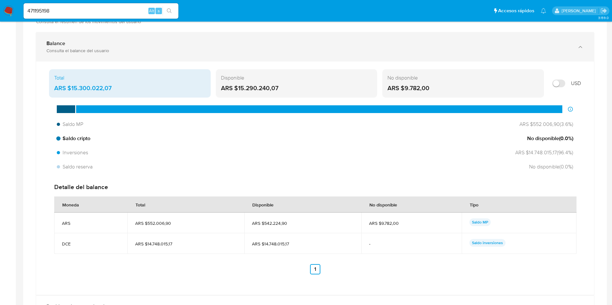
scroll to position [313, 0]
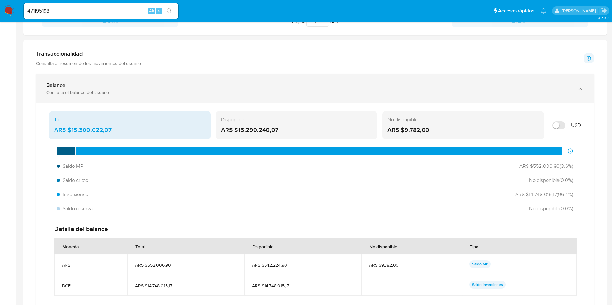
click at [584, 88] on div "Balance Consulta el balance del usuario" at bounding box center [315, 88] width 558 height 29
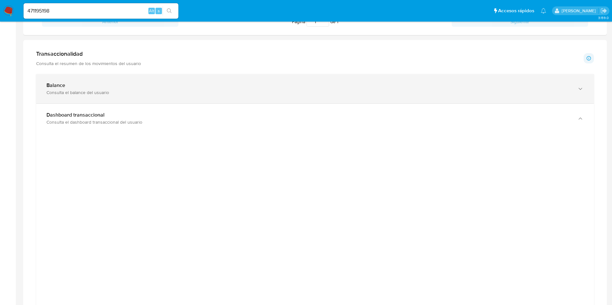
click at [586, 88] on div "Balance Consulta el balance del usuario" at bounding box center [315, 88] width 558 height 29
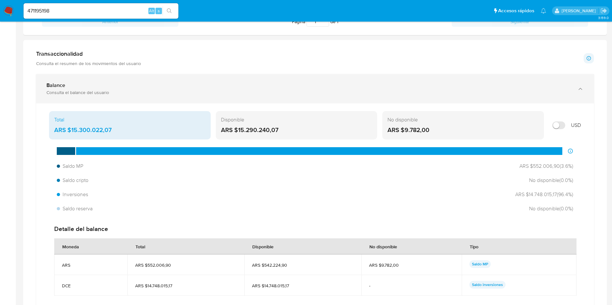
click at [577, 87] on div "button" at bounding box center [580, 88] width 8 height 13
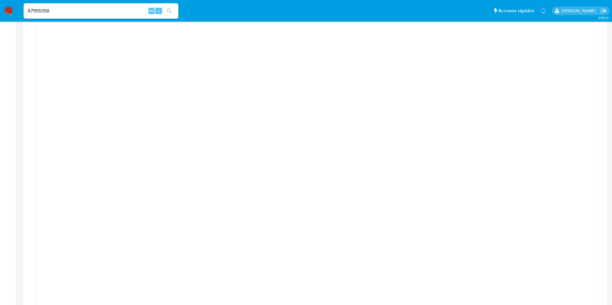
scroll to position [410, 0]
click at [105, 106] on div at bounding box center [314, 187] width 547 height 290
click at [600, 143] on div "Transaccionalidad Consulta el resumen de los movimientos del usuario Informació…" at bounding box center [314, 277] width 573 height 658
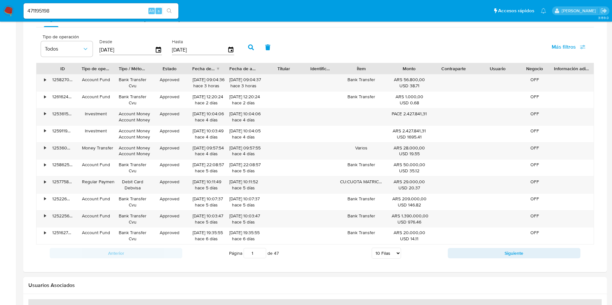
scroll to position [603, 0]
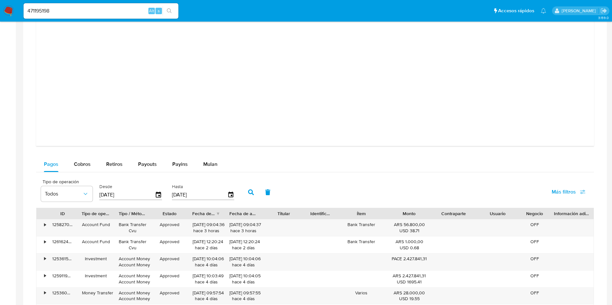
click at [70, 152] on div "Balance Consulta el balance del usuario Total ARS $15.300.022,07 Disponible ARS…" at bounding box center [315, 95] width 558 height 623
click at [76, 161] on span "Cobros" at bounding box center [82, 164] width 17 height 7
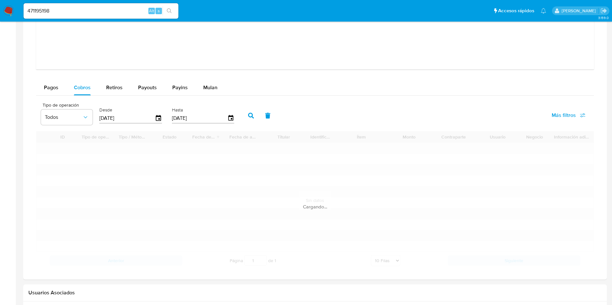
scroll to position [700, 0]
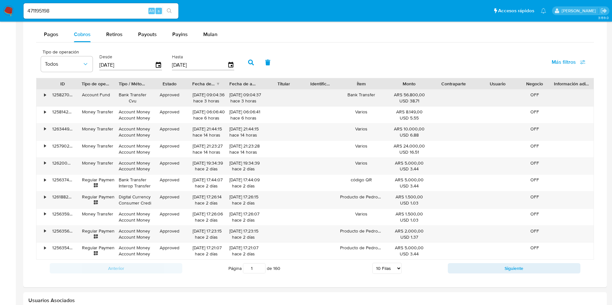
scroll to position [748, 0]
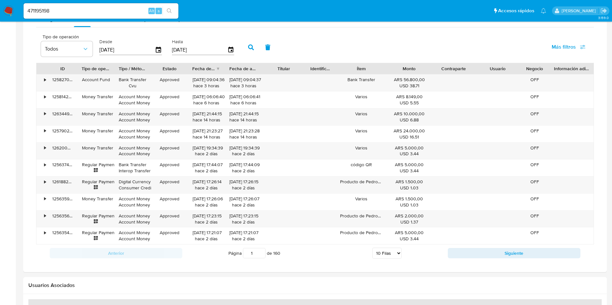
click at [378, 250] on select "5 Filas 10 Filas 20 Filas 25 Filas 50 Filas 100 Filas" at bounding box center [386, 253] width 29 height 11
select select "100"
click at [372, 248] on select "5 Filas 10 Filas 20 Filas 25 Filas 50 Filas 100 Filas" at bounding box center [386, 253] width 29 height 11
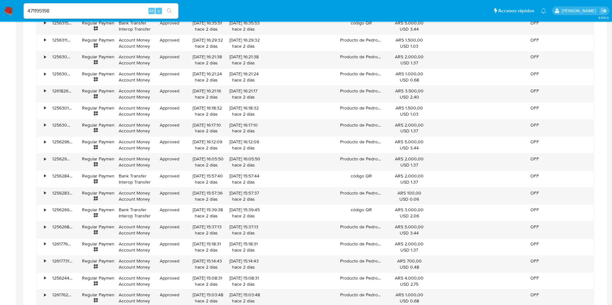
scroll to position [1087, 0]
